Goal: Transaction & Acquisition: Purchase product/service

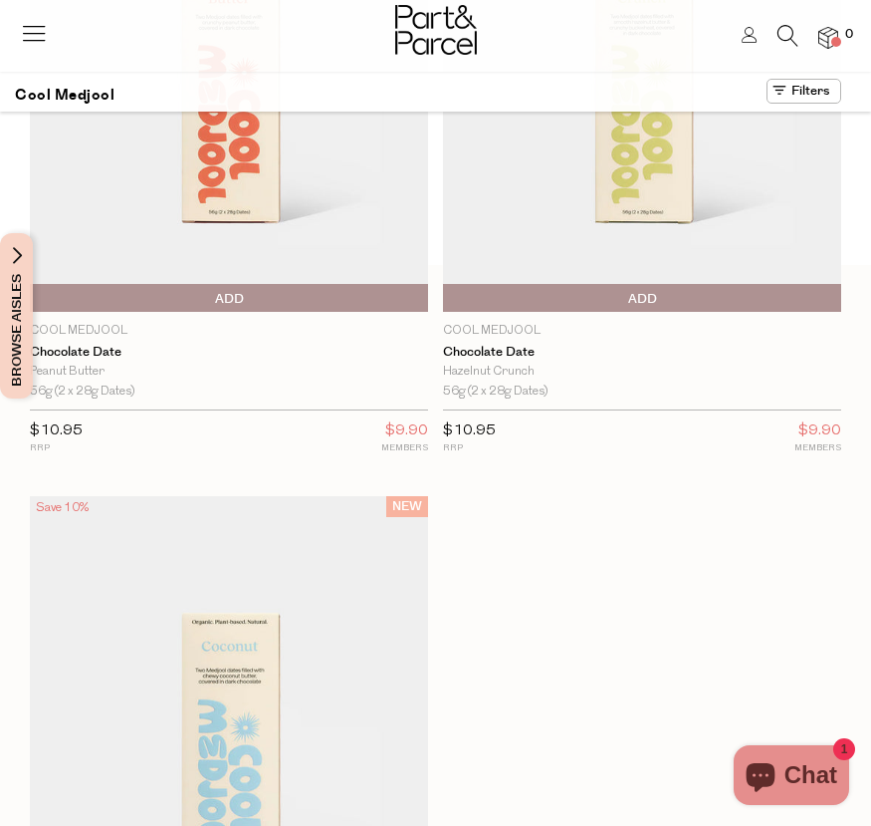
scroll to position [237, 0]
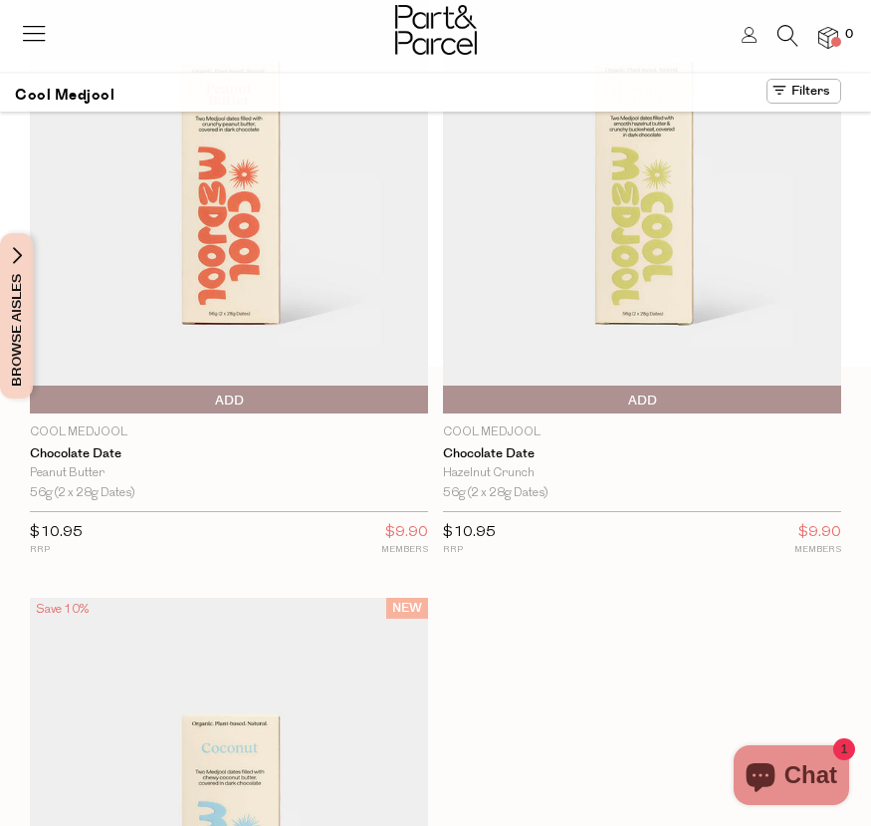
click at [506, 466] on div "Hazelnut Crunch" at bounding box center [642, 473] width 398 height 19
click at [506, 452] on link "Chocolate Date" at bounding box center [642, 454] width 398 height 16
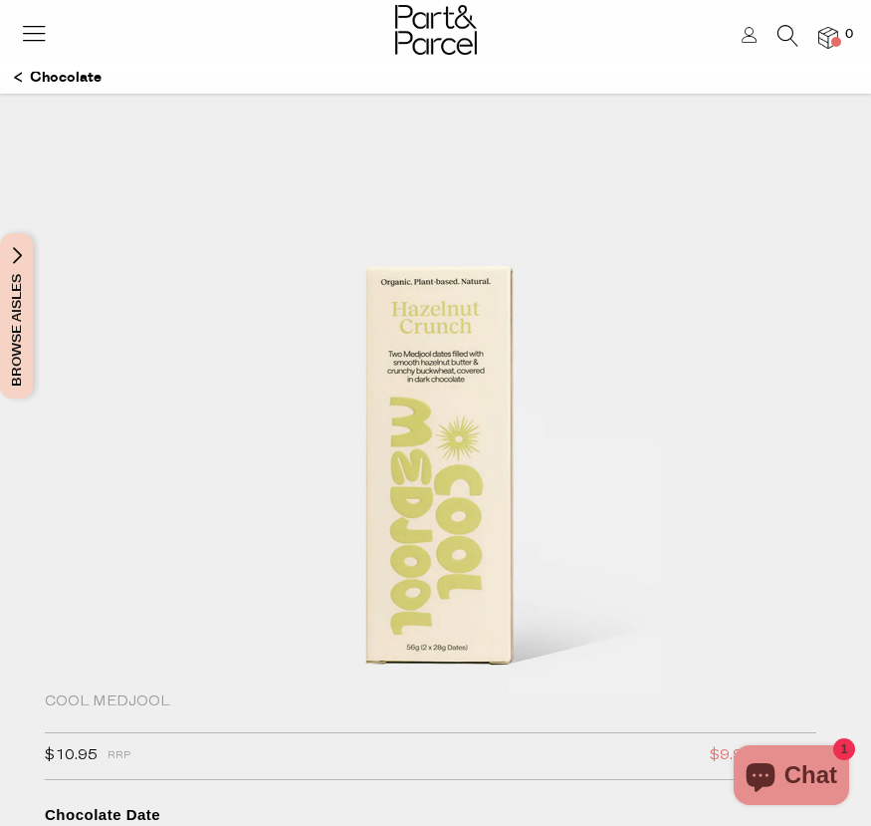
click at [786, 33] on icon at bounding box center [788, 36] width 21 height 22
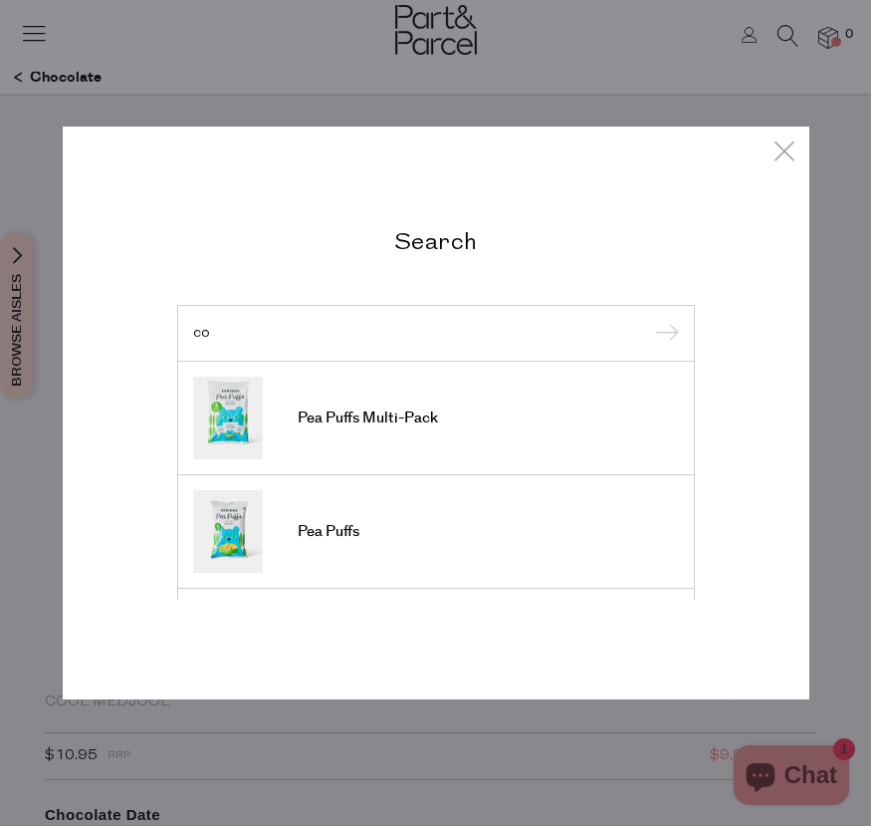
type input "c"
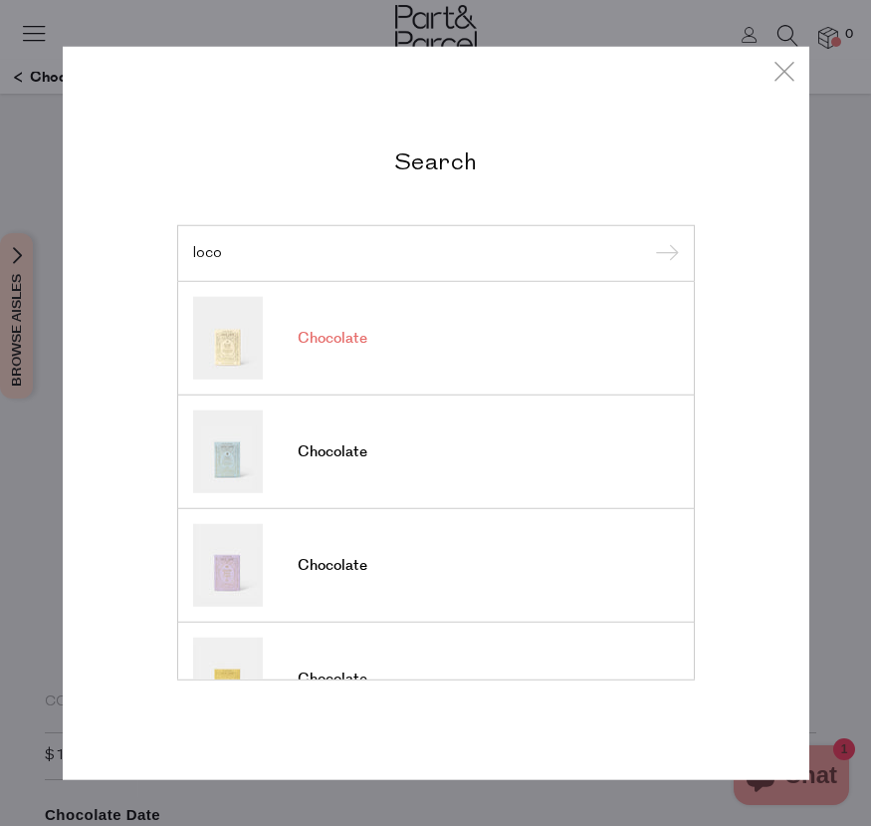
type input "loco"
click at [335, 347] on span "Chocolate" at bounding box center [333, 339] width 70 height 20
